Goal: Information Seeking & Learning: Learn about a topic

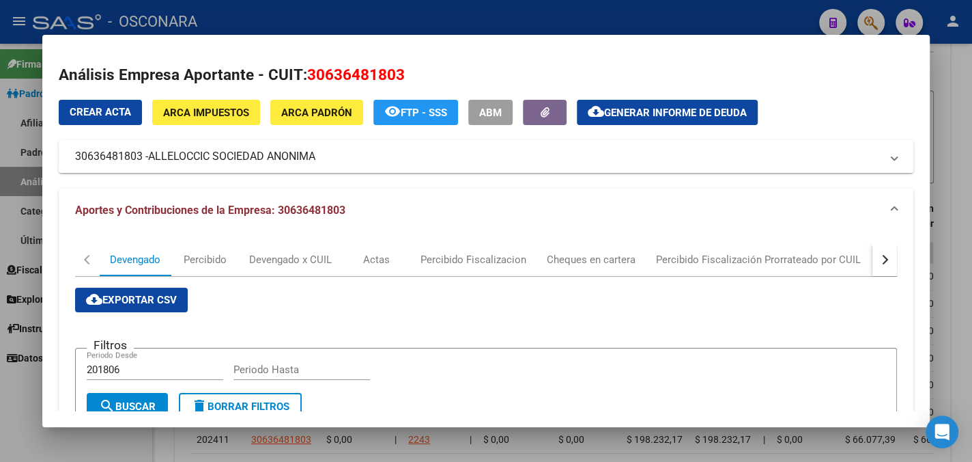
click at [946, 94] on div at bounding box center [486, 231] width 972 height 462
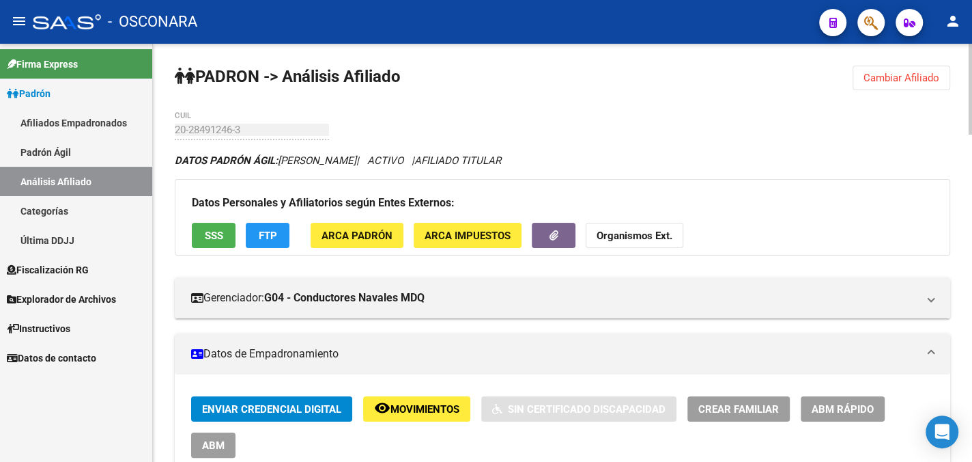
click at [877, 74] on span "Cambiar Afiliado" at bounding box center [902, 78] width 76 height 12
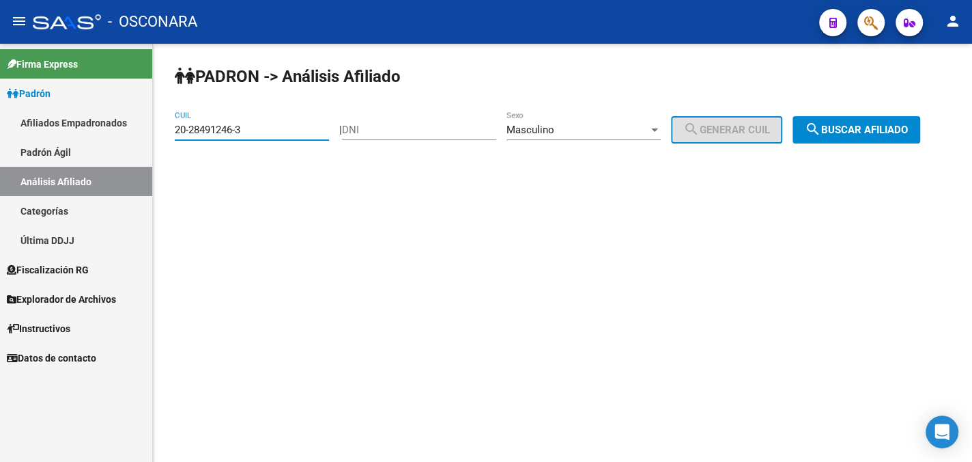
click at [262, 132] on input "20-28491246-3" at bounding box center [252, 130] width 154 height 12
drag, startPoint x: 262, startPoint y: 132, endPoint x: 158, endPoint y: 134, distance: 103.1
click at [158, 134] on div "[PERSON_NAME] -> Análisis Afiliado 20-28491246-3 CUIL | DNI Masculino Sexo sear…" at bounding box center [562, 115] width 819 height 143
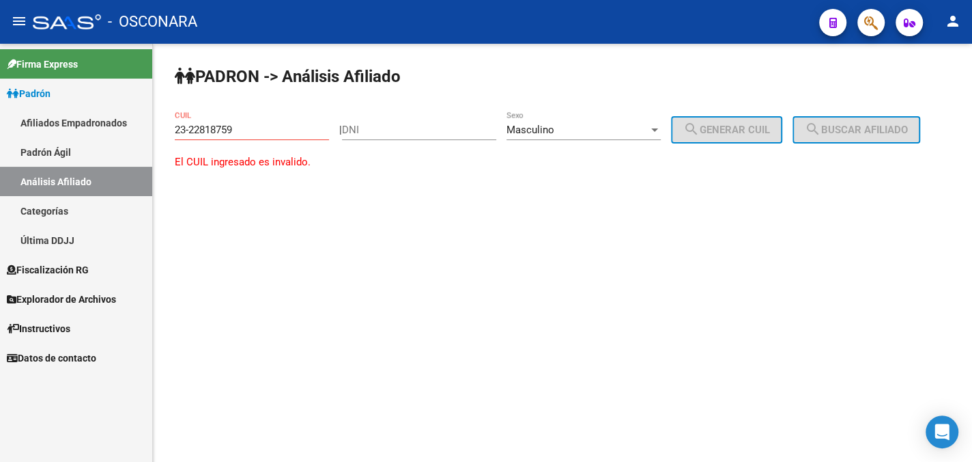
drag, startPoint x: 540, startPoint y: 242, endPoint x: 501, endPoint y: 220, distance: 44.6
click at [539, 242] on mat-sidenav-content "[PERSON_NAME] -> Análisis Afiliado 23-22818759 CUIL | DNI Masculino Sexo search…" at bounding box center [562, 253] width 819 height 418
click at [251, 128] on input "23-22818759" at bounding box center [252, 130] width 154 height 12
drag, startPoint x: 241, startPoint y: 135, endPoint x: 145, endPoint y: 134, distance: 96.3
click at [145, 134] on mat-sidenav-container "Firma Express [PERSON_NAME] Afiliados Empadronados [PERSON_NAME] Ágil Análisis …" at bounding box center [486, 253] width 972 height 418
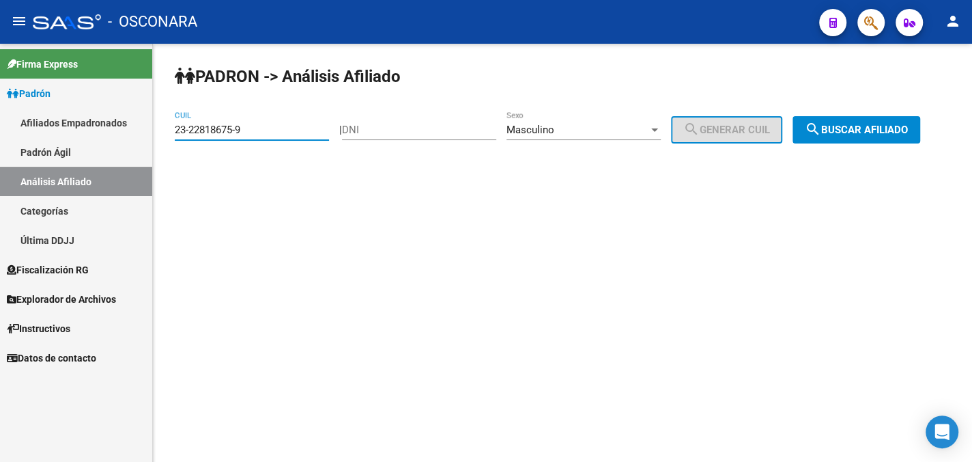
type input "23-22818675-9"
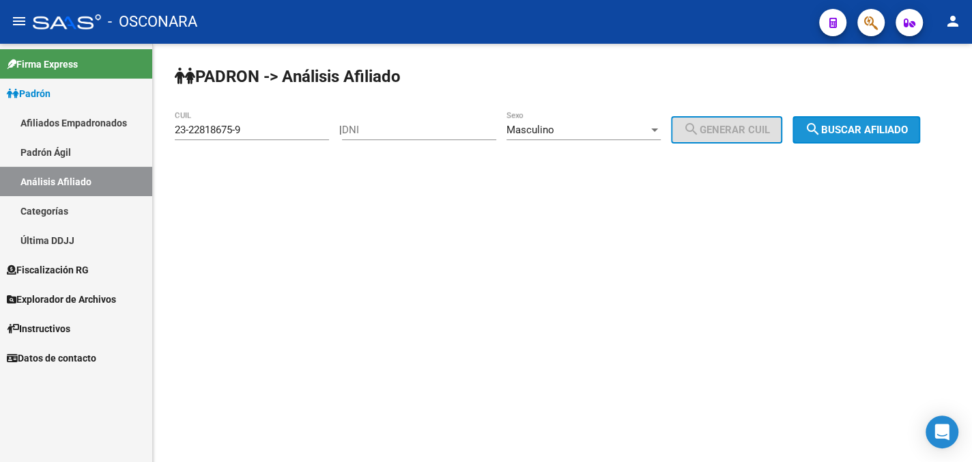
click at [864, 132] on span "search Buscar afiliado" at bounding box center [856, 130] width 103 height 12
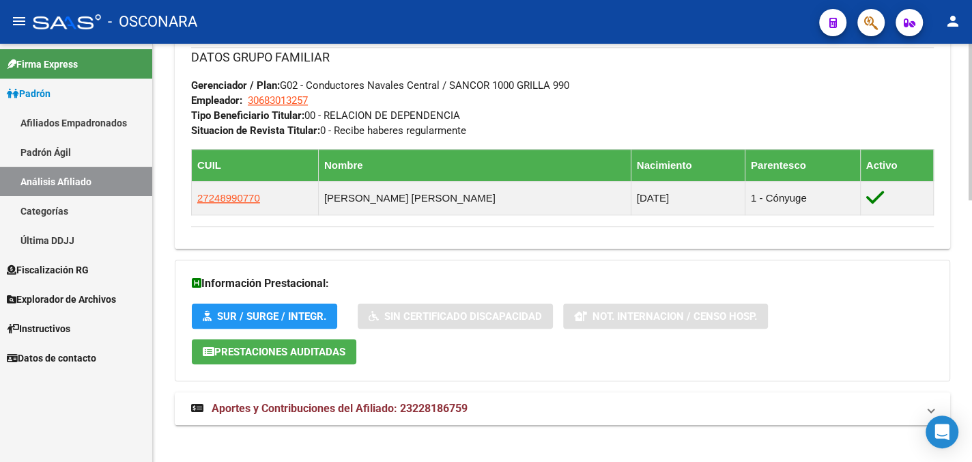
scroll to position [696, 0]
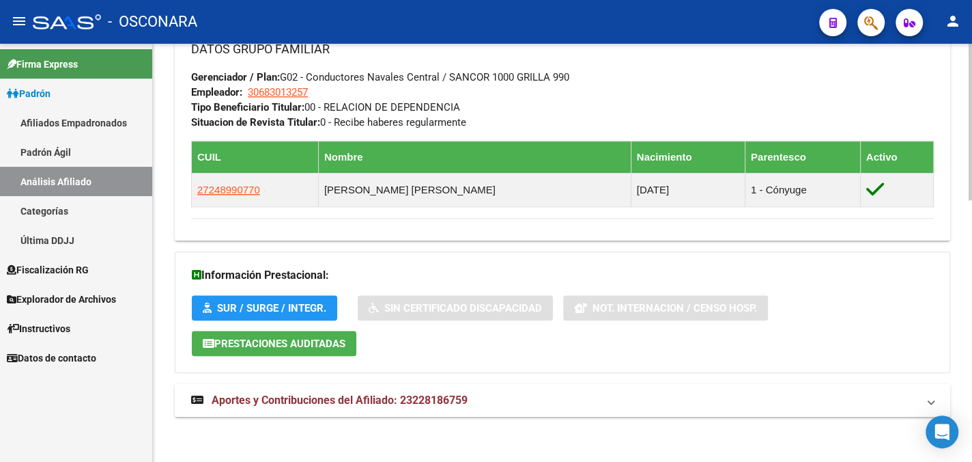
click at [423, 398] on span "Aportes y Contribuciones del Afiliado: 23228186759" at bounding box center [340, 399] width 256 height 13
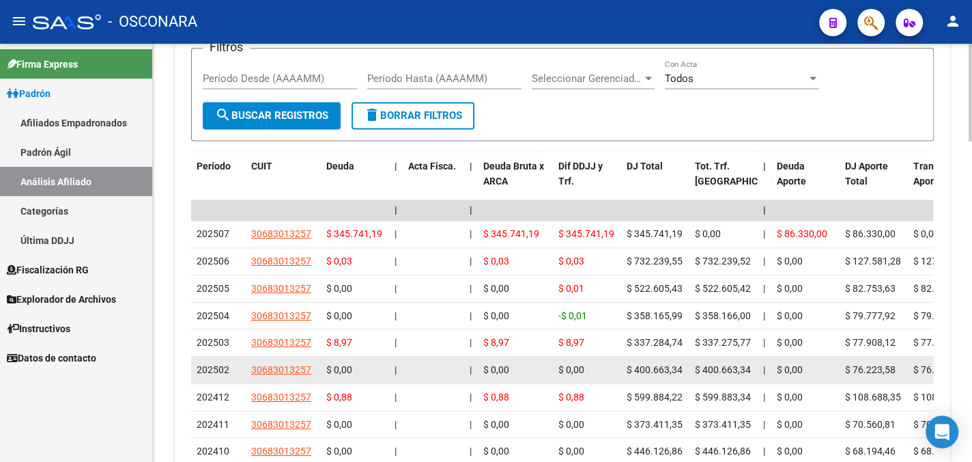
scroll to position [1243, 0]
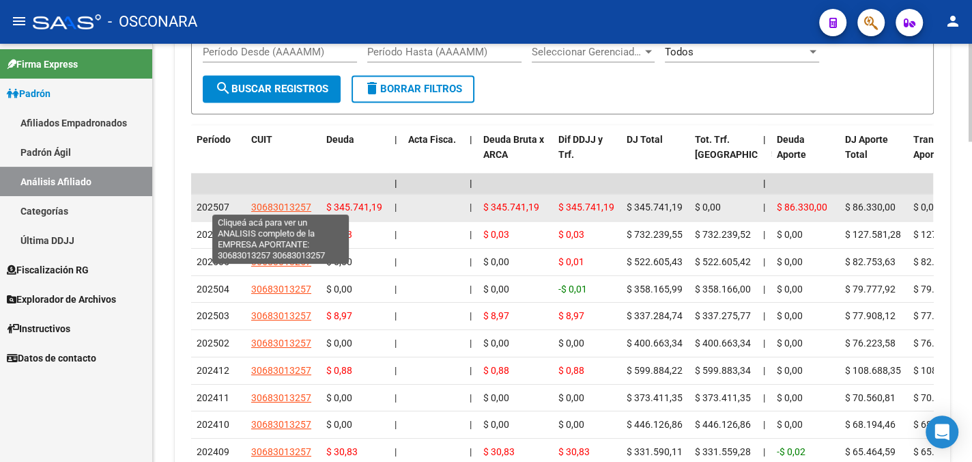
click at [267, 204] on span "30683013257" at bounding box center [281, 206] width 60 height 11
type textarea "30683013257"
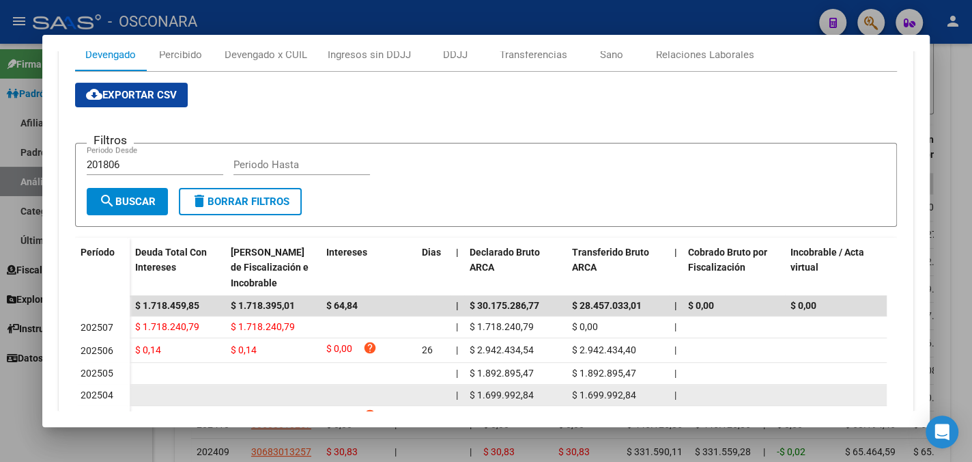
scroll to position [0, 0]
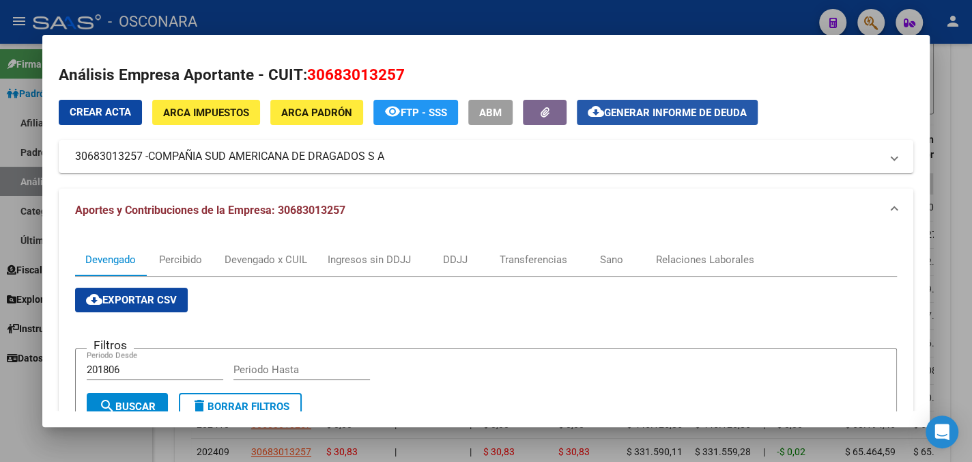
click at [670, 117] on span "Generar informe de deuda" at bounding box center [675, 113] width 143 height 12
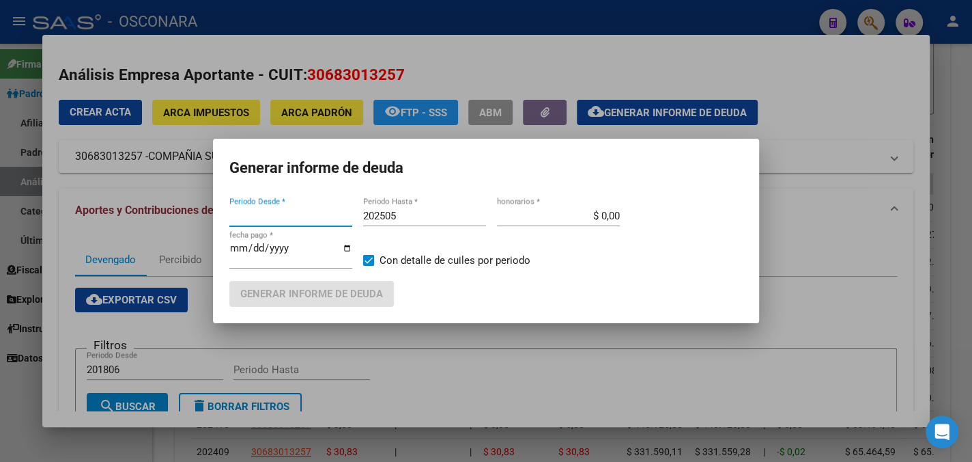
type input "201806"
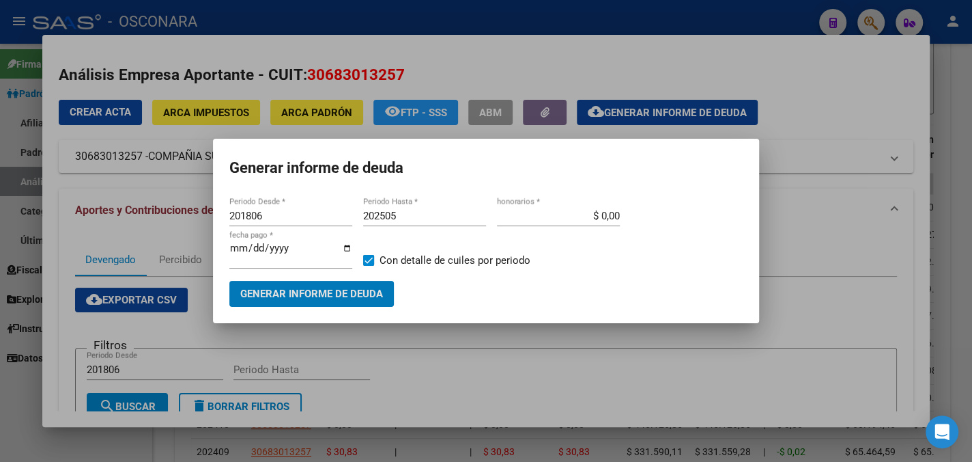
click at [300, 295] on span "Generar informe de deuda" at bounding box center [311, 294] width 143 height 12
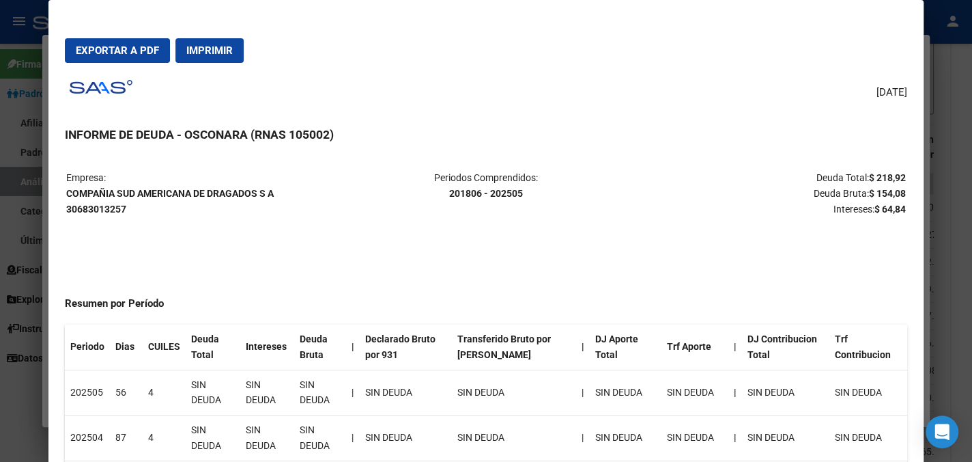
drag, startPoint x: 286, startPoint y: 191, endPoint x: 78, endPoint y: 191, distance: 208.3
click at [78, 191] on p "Empresa: COMPAÑIA SUD AMERICANA DE DRAGADOS S A 30683013257" at bounding box center [205, 193] width 279 height 46
drag, startPoint x: 131, startPoint y: 208, endPoint x: 60, endPoint y: 208, distance: 71.0
click at [60, 208] on mat-dialog-content "Empresa: COMPAÑIA SUD AMERICANA DE DRAGADOS S A 30683013257 Periodos Comprendid…" at bounding box center [485, 321] width 875 height 333
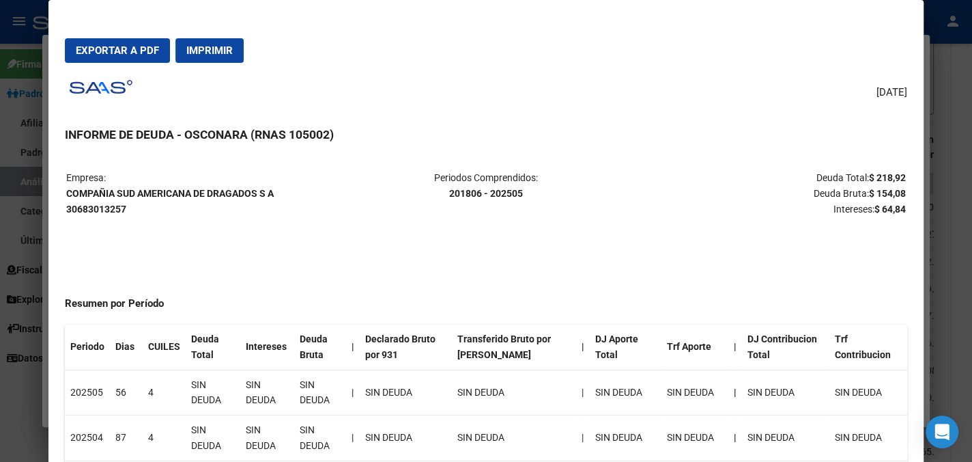
drag, startPoint x: 123, startPoint y: 208, endPoint x: 76, endPoint y: 208, distance: 47.1
click at [74, 208] on p "Empresa: COMPAÑIA SUD AMERICANA DE DRAGADOS S A 30683013257" at bounding box center [205, 193] width 279 height 46
drag, startPoint x: 59, startPoint y: 210, endPoint x: 142, endPoint y: 223, distance: 83.6
click at [135, 223] on mat-dialog-content "Empresa: COMPAÑIA SUD AMERICANA DE DRAGADOS S A 30683013257 Periodos Comprendid…" at bounding box center [485, 321] width 875 height 333
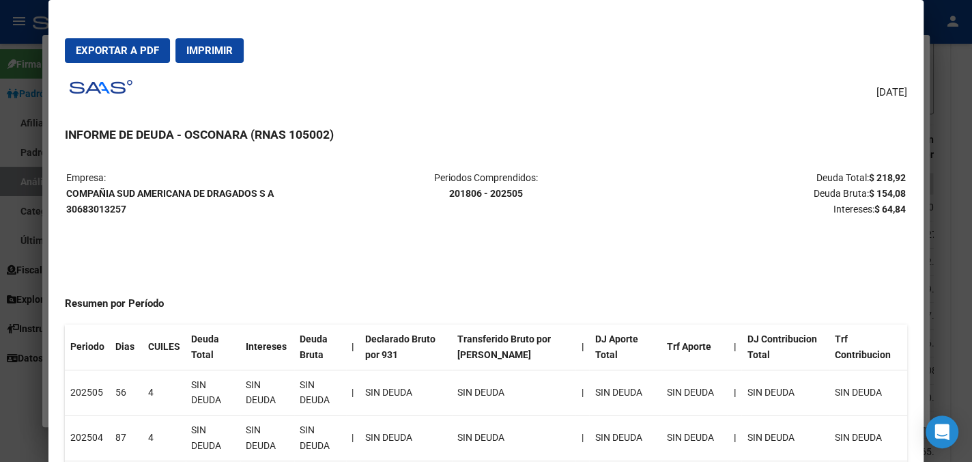
click at [426, 101] on div "[DATE] INFORME DE DEUDA - OSCONARA (RNAS 105002) Empresa: COMPAÑIA SUD AMERICAN…" at bounding box center [486, 281] width 843 height 414
click at [938, 94] on div at bounding box center [486, 231] width 972 height 462
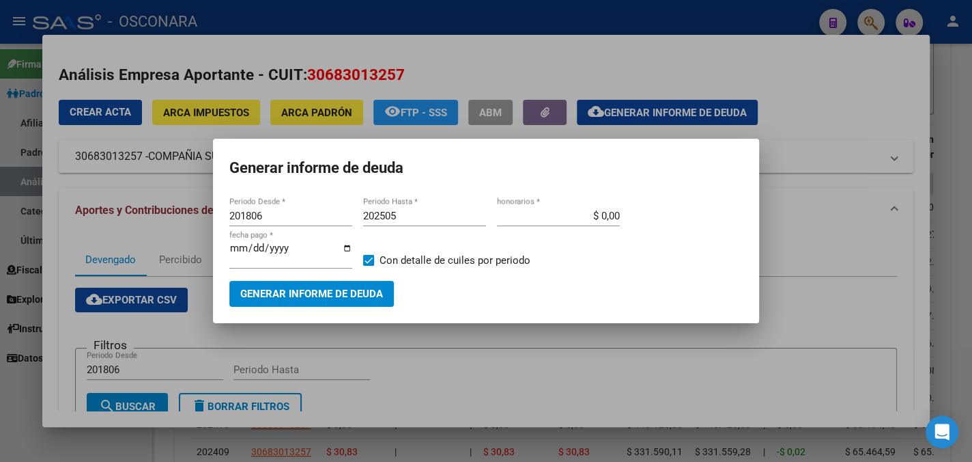
click at [806, 171] on div at bounding box center [486, 231] width 972 height 462
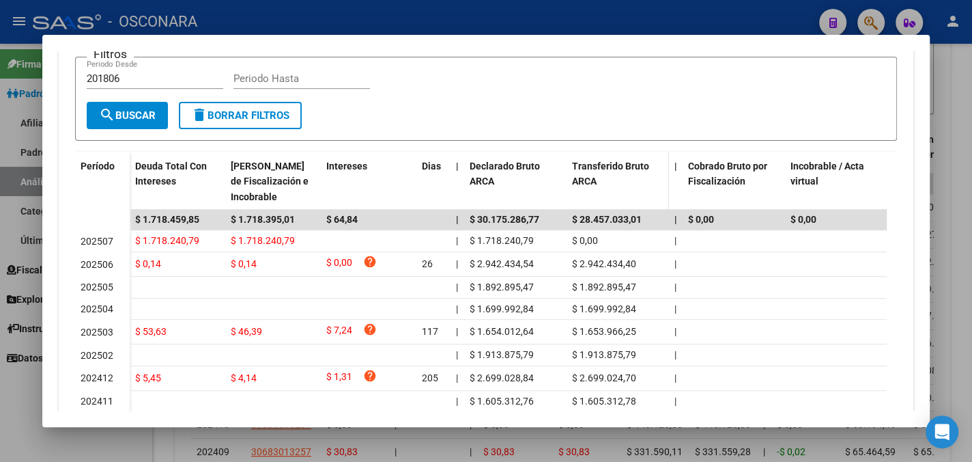
scroll to position [410, 0]
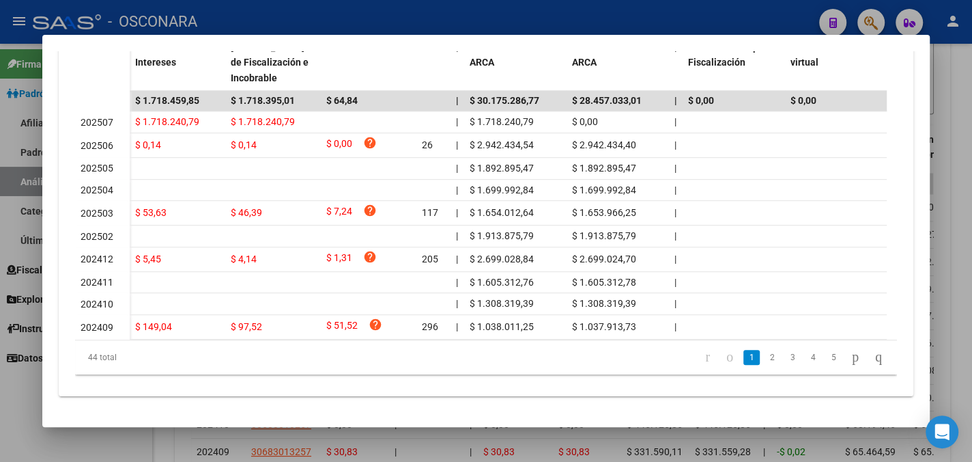
click at [941, 69] on div at bounding box center [486, 231] width 972 height 462
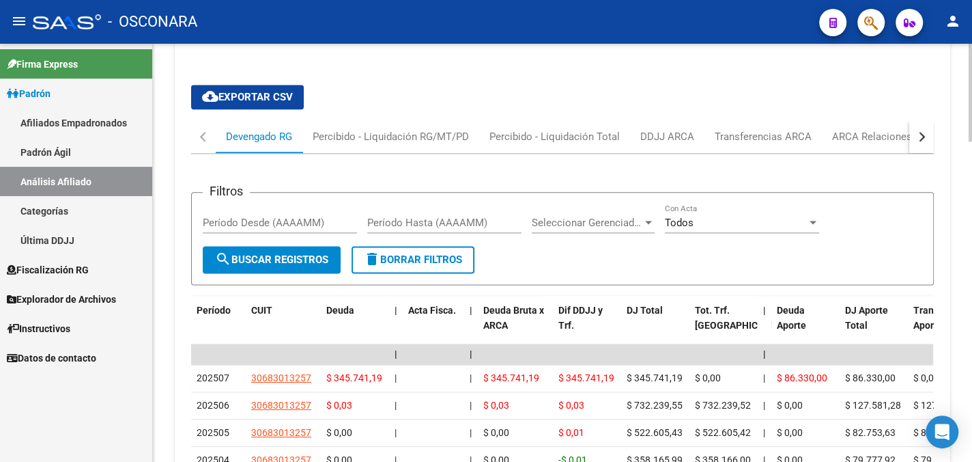
scroll to position [1030, 0]
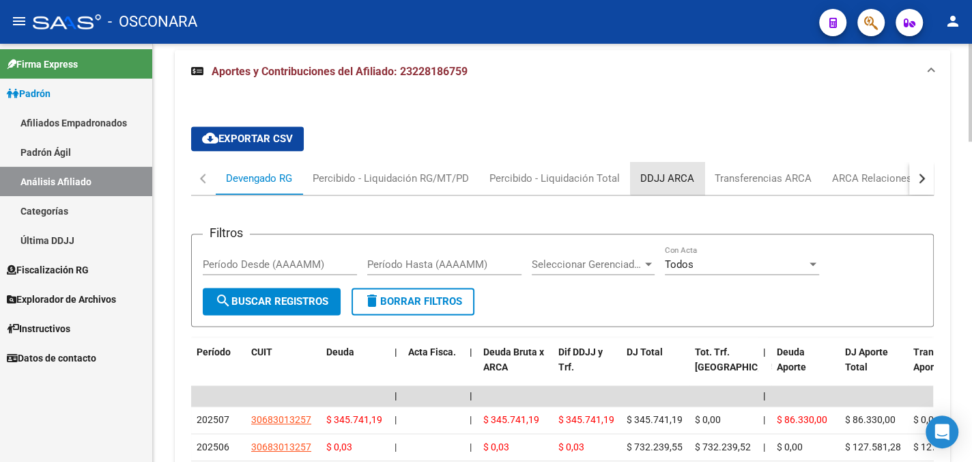
click at [670, 173] on div "DDJJ ARCA" at bounding box center [668, 178] width 54 height 15
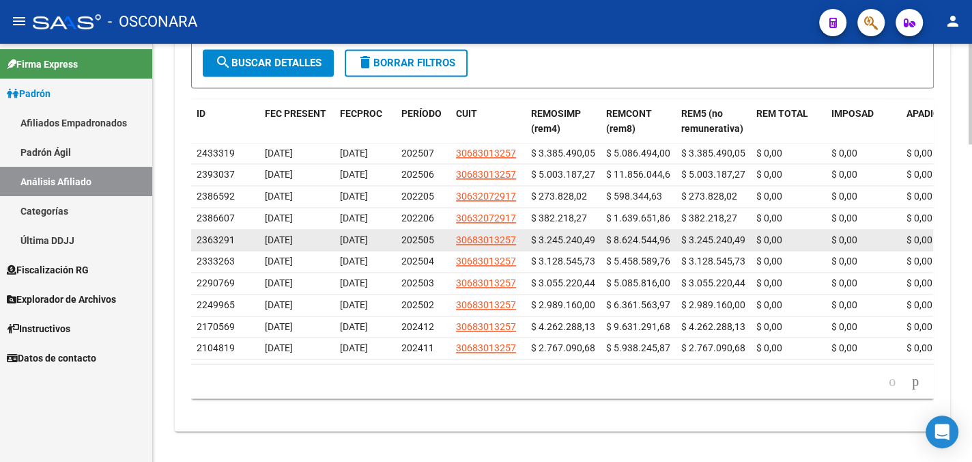
scroll to position [1325, 0]
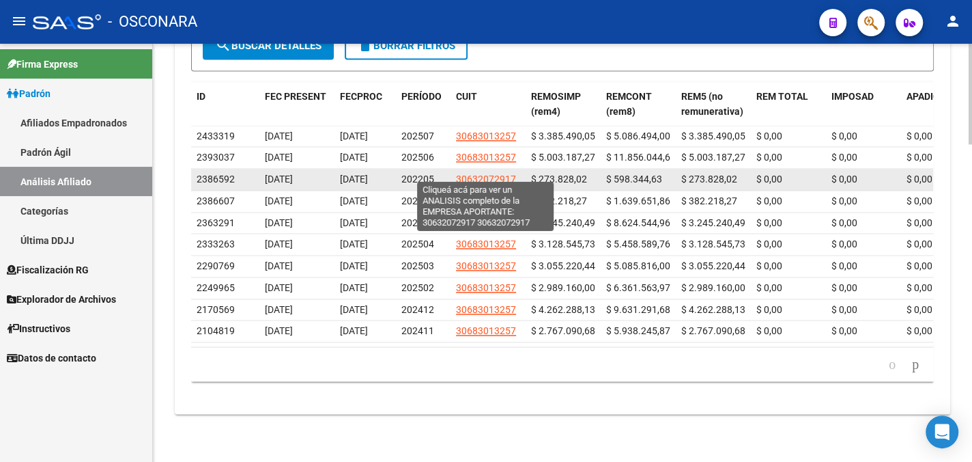
click at [483, 173] on span "30632072917" at bounding box center [486, 178] width 60 height 11
type textarea "30632072917"
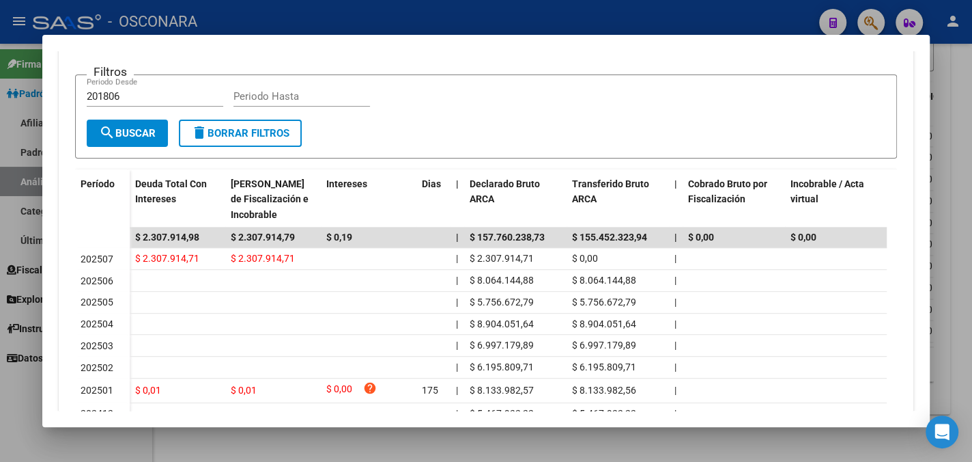
scroll to position [0, 0]
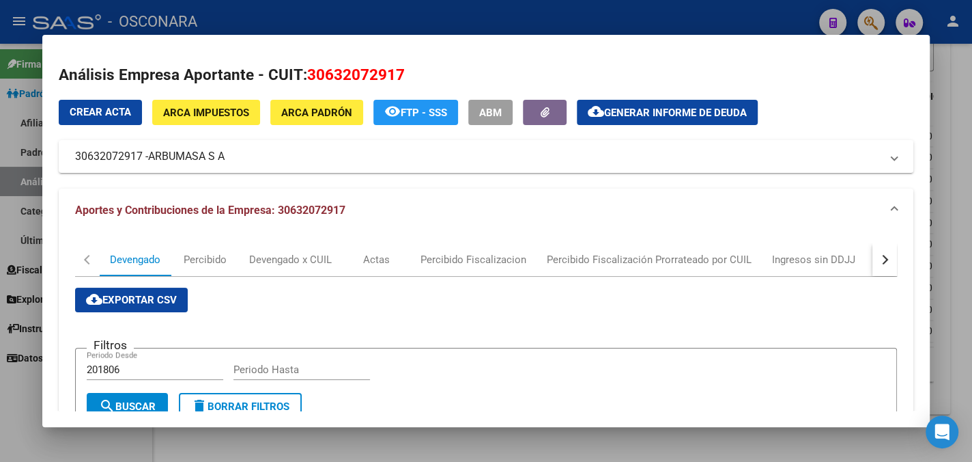
click at [947, 70] on div at bounding box center [486, 231] width 972 height 462
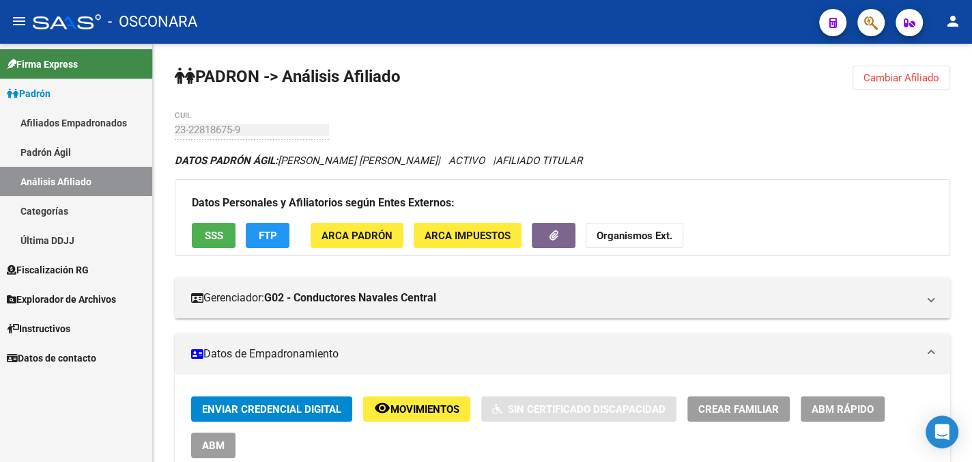
click at [31, 57] on span "Firma Express" at bounding box center [42, 64] width 71 height 15
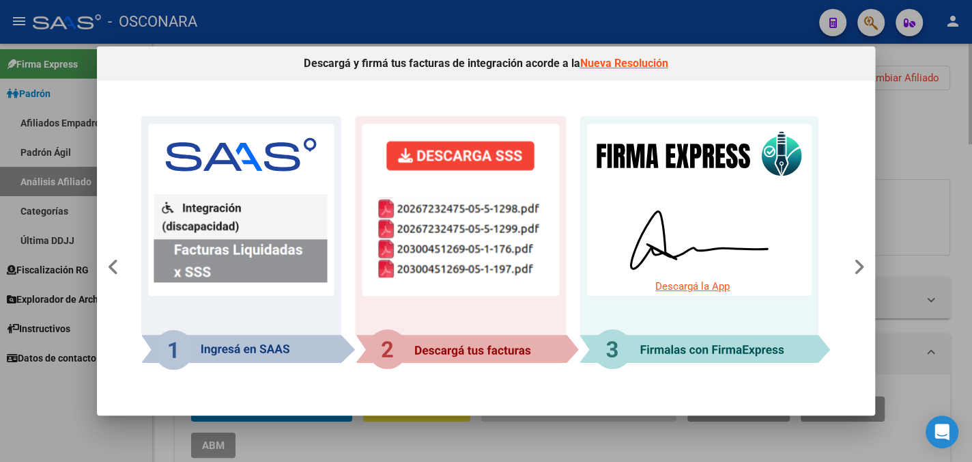
drag, startPoint x: 946, startPoint y: 132, endPoint x: 935, endPoint y: 141, distance: 14.1
click at [942, 139] on div at bounding box center [486, 231] width 972 height 462
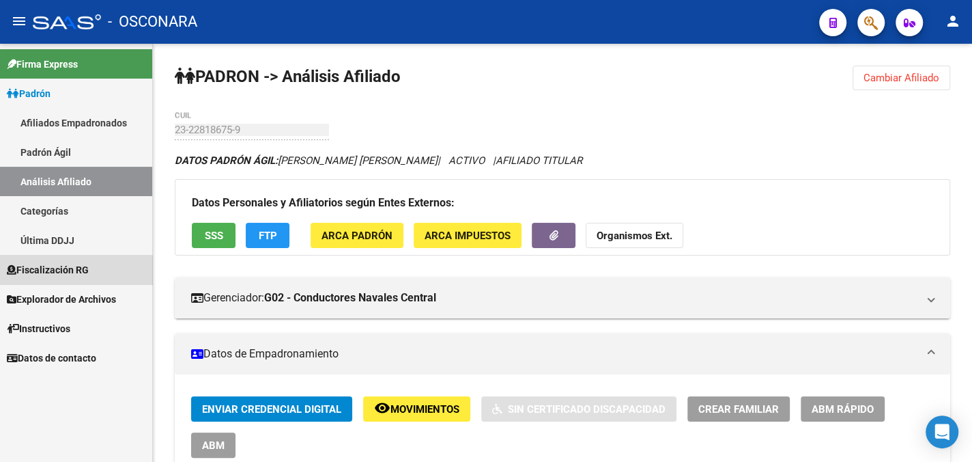
click at [35, 275] on span "Fiscalización RG" at bounding box center [48, 269] width 82 height 15
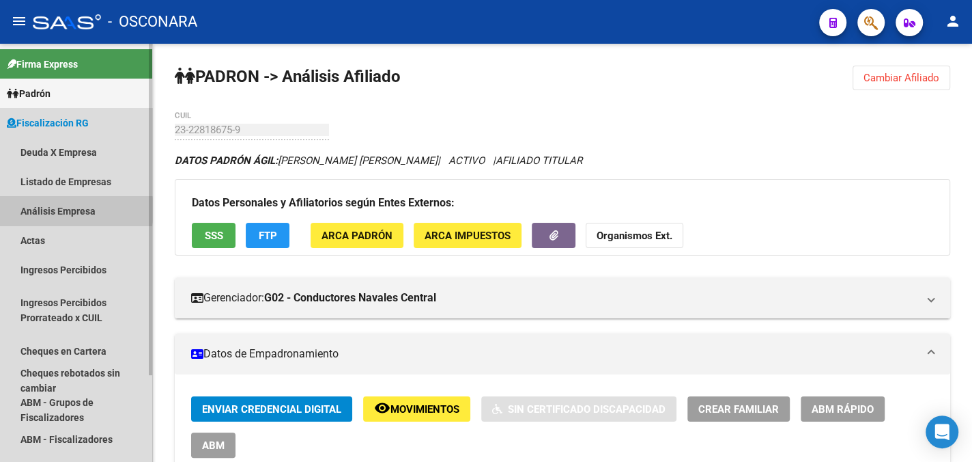
click at [50, 210] on link "Análisis Empresa" at bounding box center [76, 210] width 152 height 29
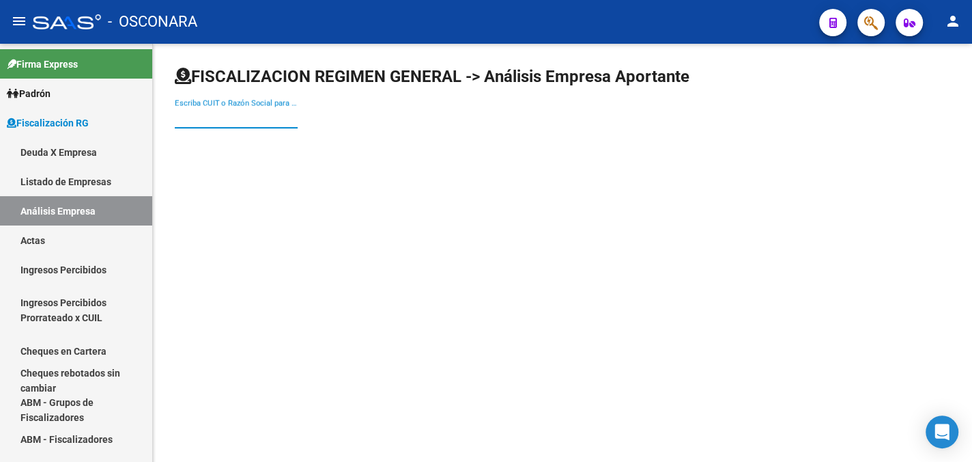
click at [213, 119] on input "Escriba CUIT o Razón Social para buscar" at bounding box center [236, 117] width 123 height 12
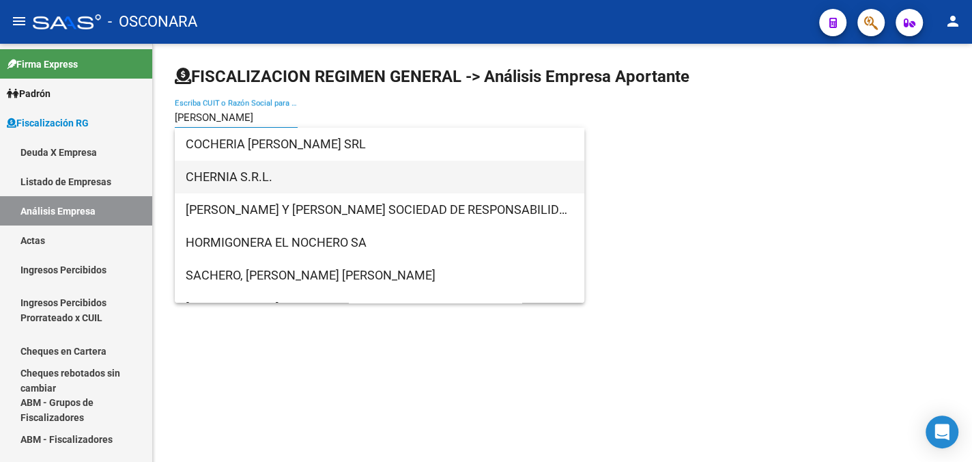
type input "[PERSON_NAME]"
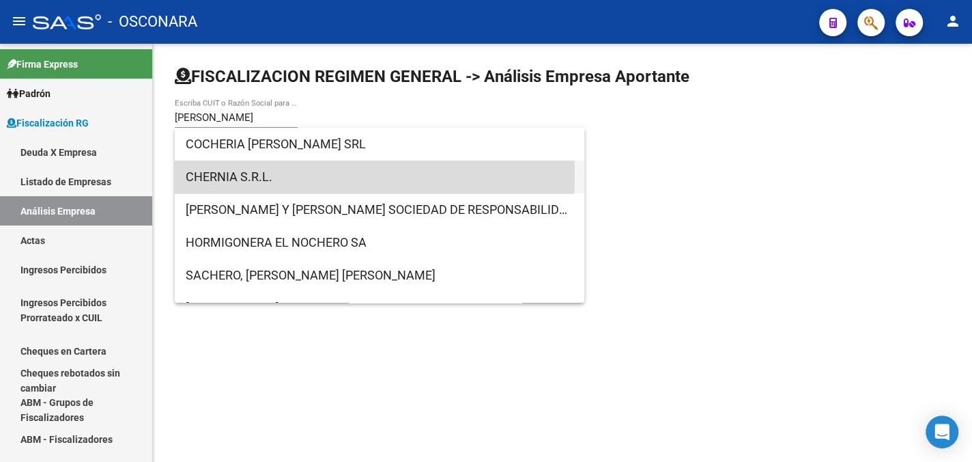
click at [223, 176] on span "CHERNIA S.R.L." at bounding box center [380, 176] width 388 height 33
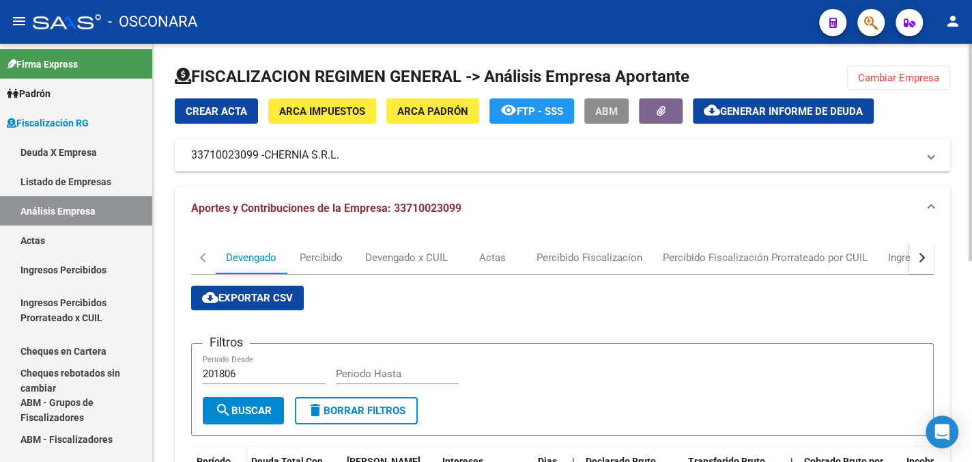
click at [608, 106] on span "ABM" at bounding box center [606, 111] width 23 height 12
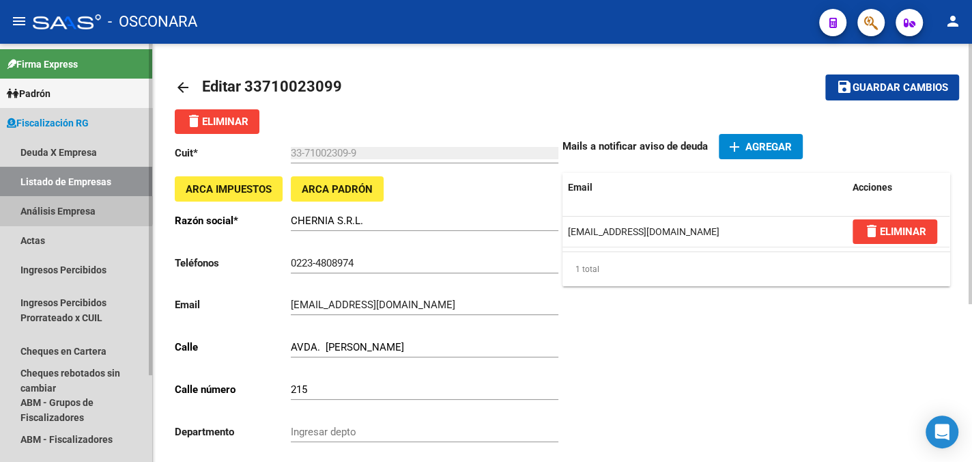
click at [40, 201] on link "Análisis Empresa" at bounding box center [76, 210] width 152 height 29
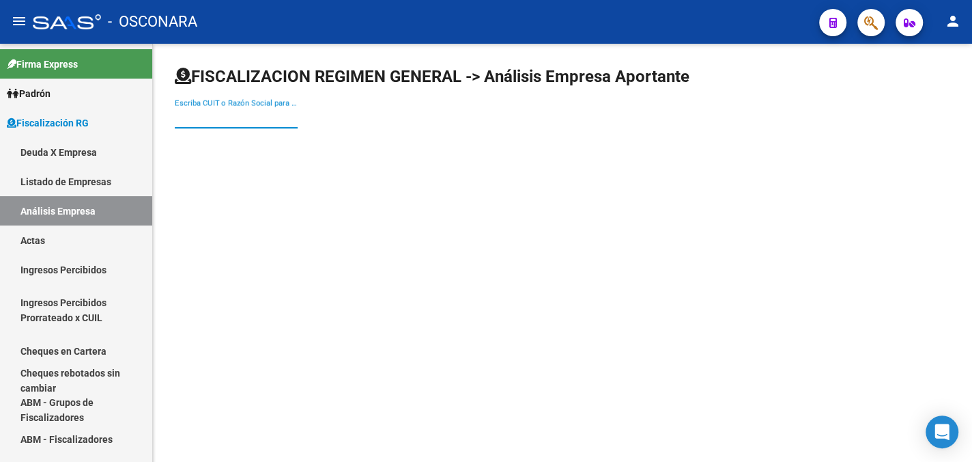
click at [240, 114] on input "Escriba CUIT o Razón Social para buscar" at bounding box center [236, 117] width 123 height 12
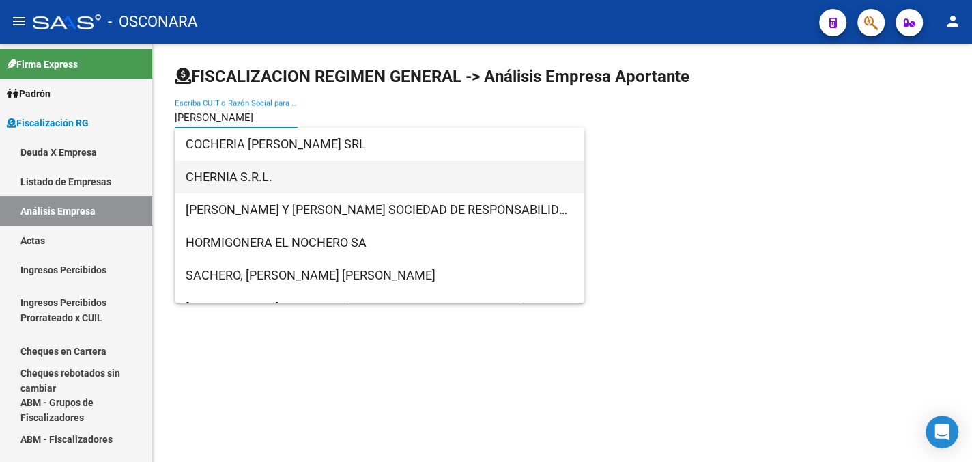
type input "[PERSON_NAME]"
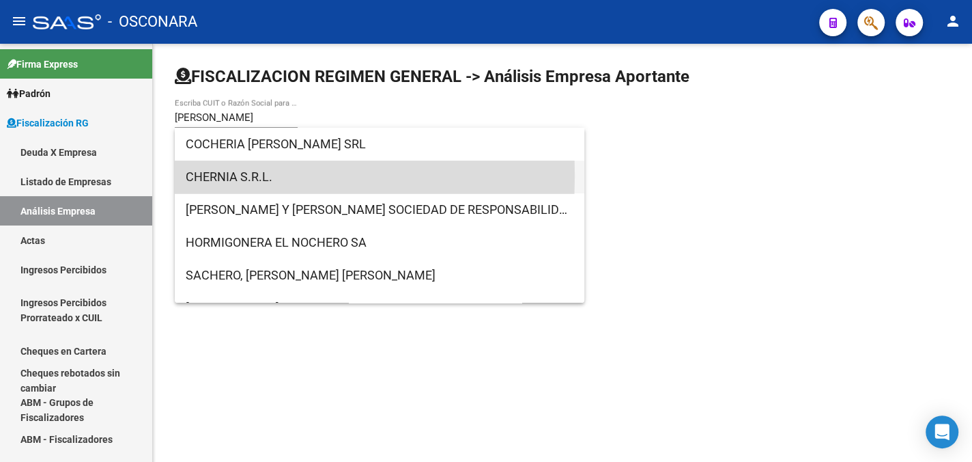
click at [195, 175] on span "CHERNIA S.R.L." at bounding box center [380, 176] width 388 height 33
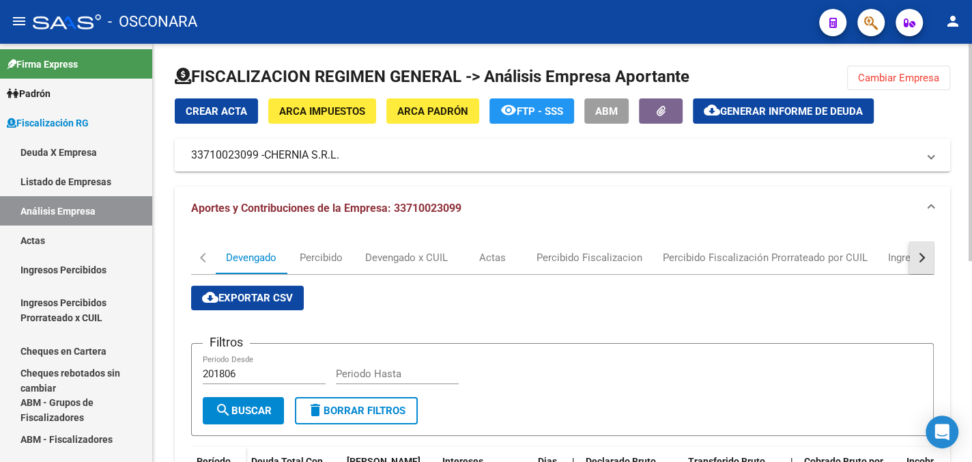
click at [925, 257] on button "button" at bounding box center [922, 257] width 25 height 33
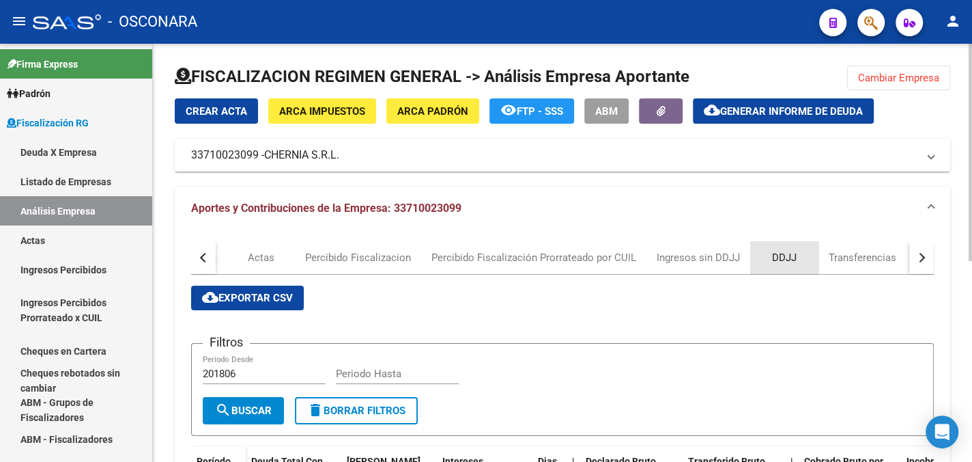
click at [787, 256] on div "DDJJ" at bounding box center [784, 257] width 25 height 15
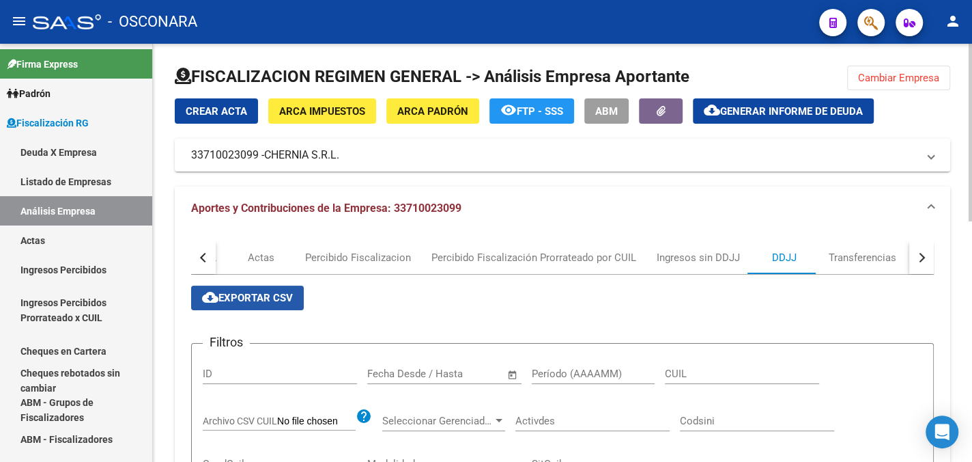
click at [255, 292] on span "cloud_download Exportar CSV" at bounding box center [247, 298] width 91 height 12
